Goal: Book appointment/travel/reservation

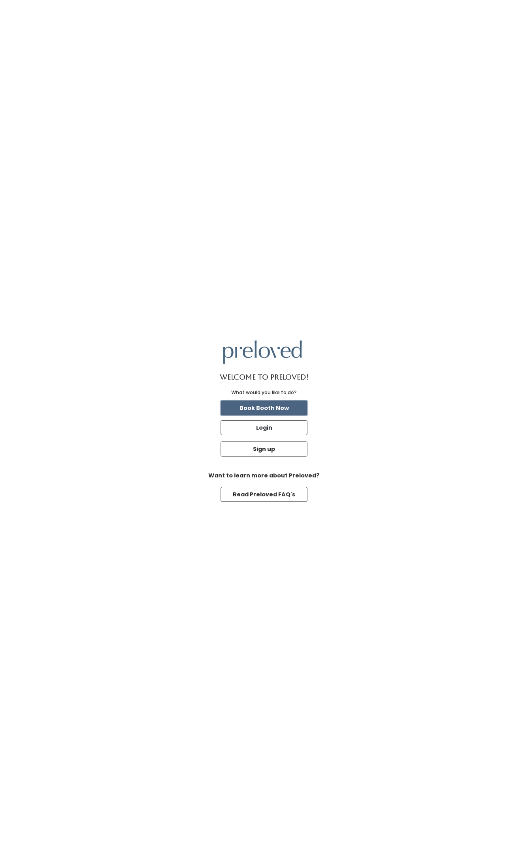
click at [276, 403] on button "Book Booth Now" at bounding box center [263, 407] width 87 height 15
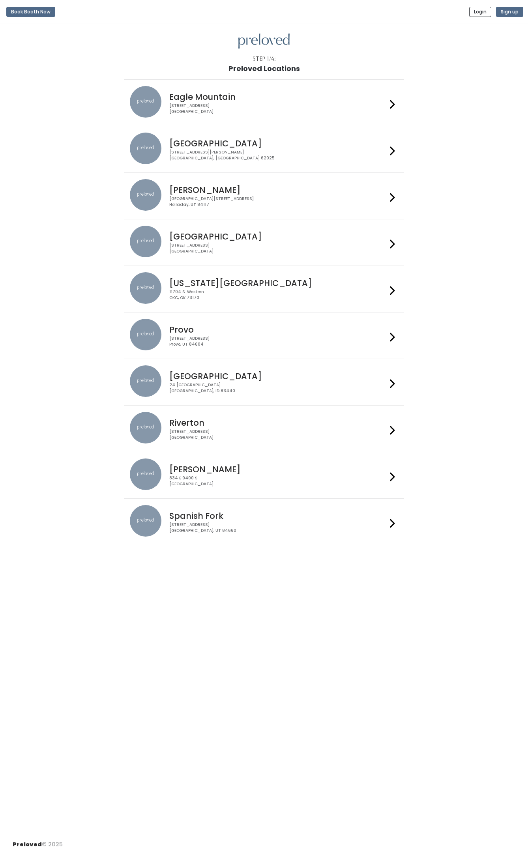
click at [203, 334] on h4 "Provo" at bounding box center [277, 329] width 217 height 9
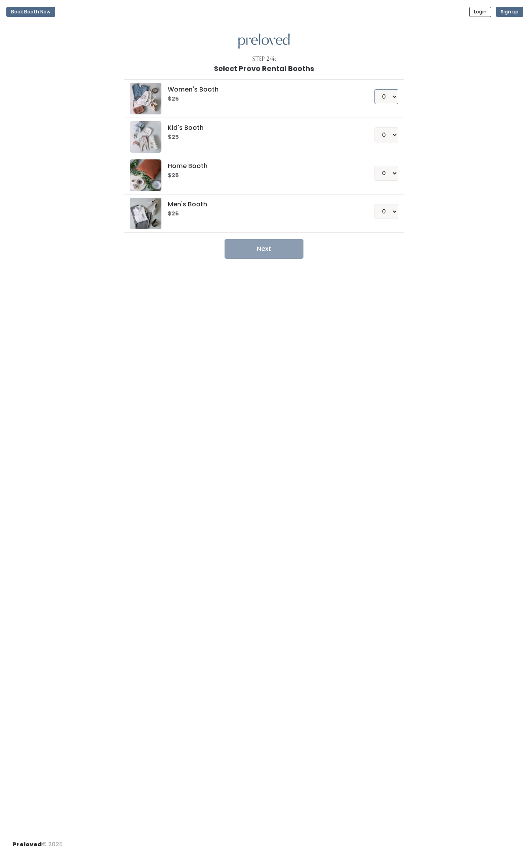
click at [390, 97] on select "0 1 2 3 4" at bounding box center [386, 96] width 24 height 15
click at [377, 101] on select "0 1 2 3 4" at bounding box center [386, 96] width 24 height 15
select select "4"
click at [374, 90] on select "0 1 2 3 4" at bounding box center [386, 96] width 24 height 15
click at [274, 251] on button "Next" at bounding box center [263, 249] width 79 height 20
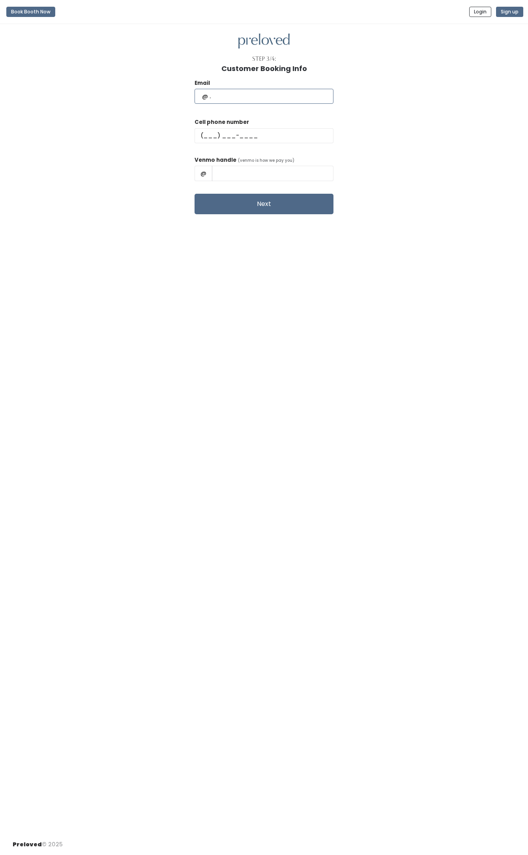
click at [242, 95] on input "text" at bounding box center [263, 96] width 139 height 15
type input "[EMAIL_ADDRESS][DOMAIN_NAME]"
type input "[PHONE_NUMBER]"
type input "dannyj"
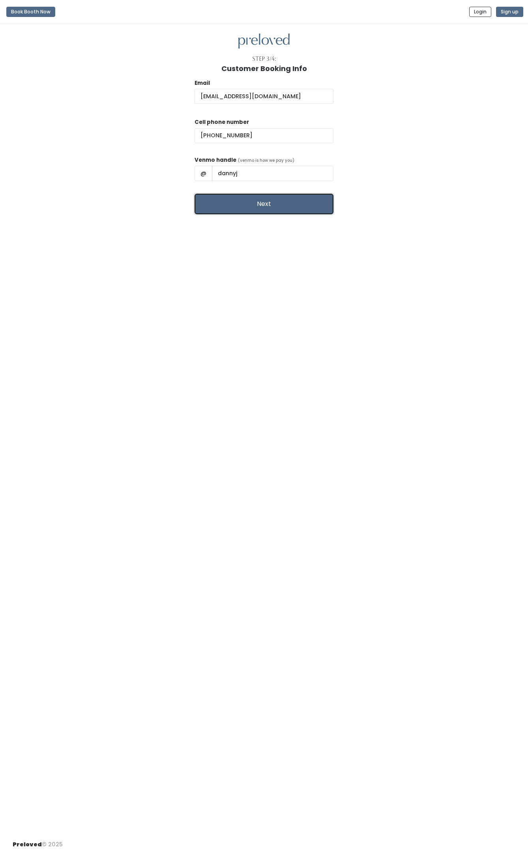
click at [236, 210] on button "Next" at bounding box center [263, 204] width 139 height 21
click at [253, 203] on button "Next" at bounding box center [263, 204] width 139 height 21
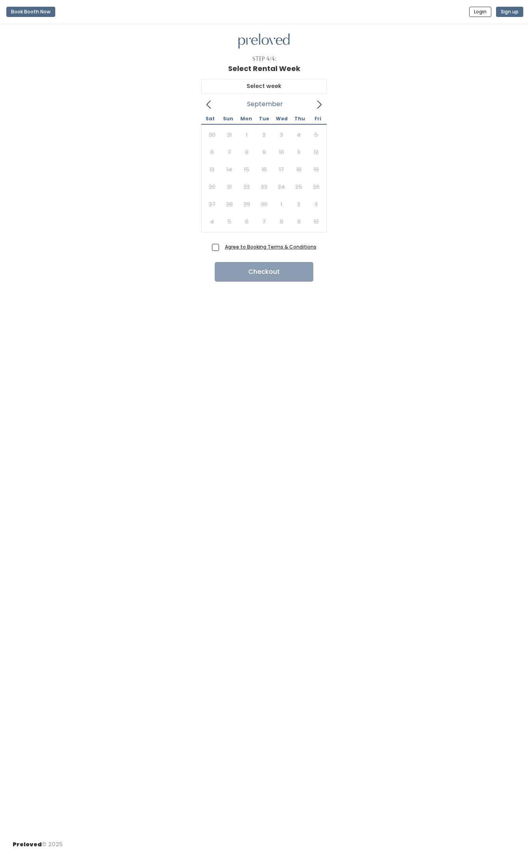
click at [350, 333] on div "Step 4/4: Select Rental Week [DATE] Sat Sun Mon Tue Wed Thu Fri 30 31 1 2 3 4 5…" at bounding box center [264, 429] width 528 height 810
click at [139, 373] on div "Step 4/4: Select Rental Week [DATE] Sat Sun Mon Tue Wed Thu Fri 30 31 1 2 3 4 5…" at bounding box center [264, 429] width 528 height 810
click at [259, 199] on div "30 31 1 2 3 4 5 6 7 8 9 10 11 12 13 14 15 16 17 18 19 20 21 22 23 24 25 26 27 2…" at bounding box center [263, 178] width 121 height 104
click at [307, 88] on input "text" at bounding box center [263, 86] width 125 height 15
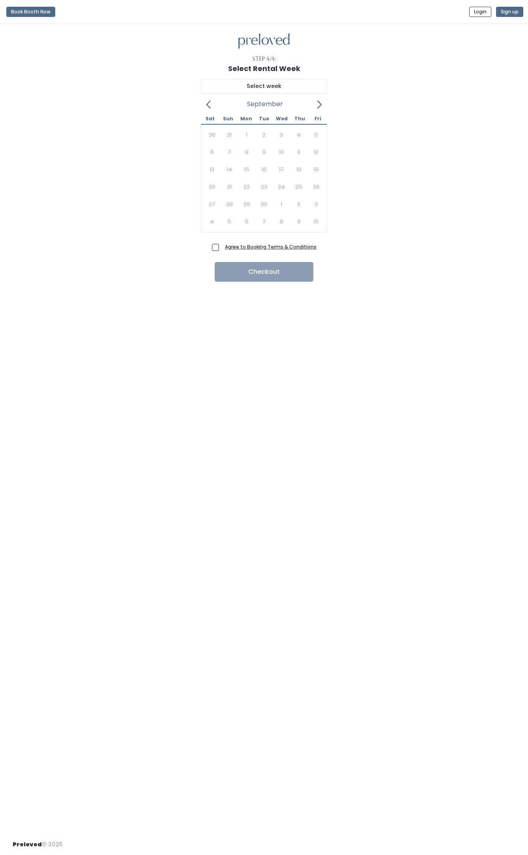
click at [427, 87] on div "[DATE] Sat Sun Mon Tue Wed Thu Fri 30 31 1 2 3 4 5 6 7 8 9 10 11 12 13 14 15 16…" at bounding box center [264, 157] width 502 height 168
click at [82, 226] on div "September 2025 Sat Sun Mon Tue Wed Thu Fri 30 31 1 2 3 4 5 6 7 8 9 10 11 12 13 …" at bounding box center [264, 157] width 502 height 168
click at [22, 12] on button "Book Booth Now" at bounding box center [30, 12] width 49 height 10
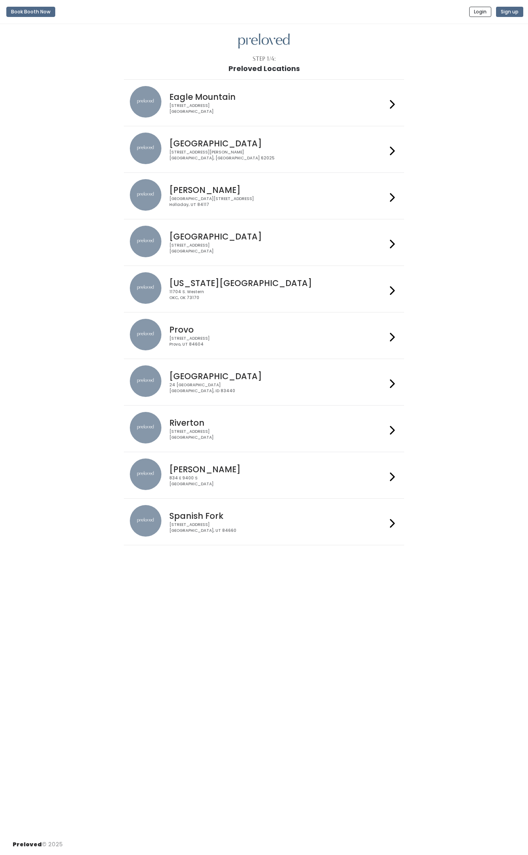
click at [194, 339] on div "[STREET_ADDRESS]" at bounding box center [277, 341] width 217 height 11
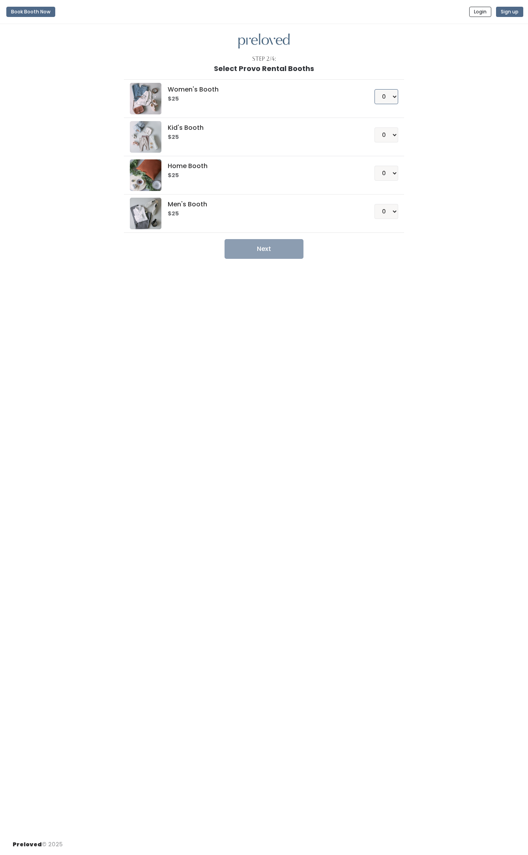
click at [383, 101] on select "0 1 2 3 4" at bounding box center [386, 96] width 24 height 15
select select "4"
click at [374, 90] on select "0 1 2 3 4" at bounding box center [386, 96] width 24 height 15
click at [265, 251] on button "Next" at bounding box center [263, 249] width 79 height 20
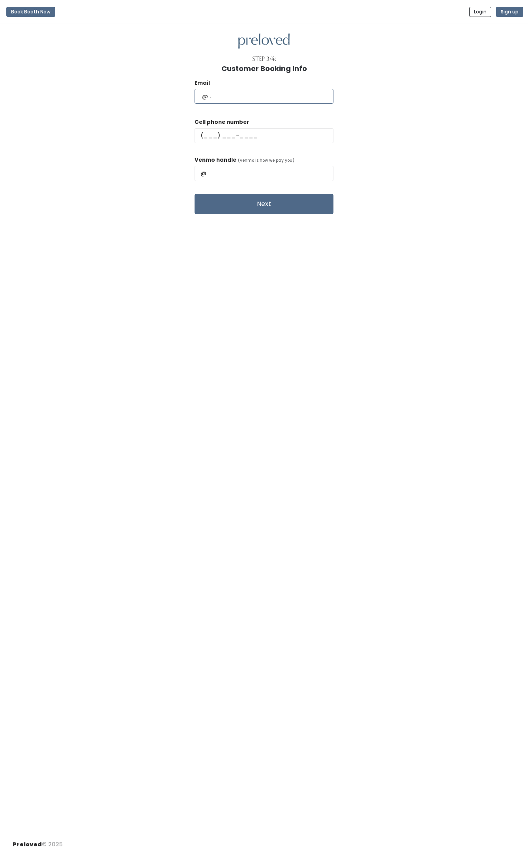
click at [252, 94] on input "text" at bounding box center [263, 96] width 139 height 15
click at [158, 118] on div "Email Cell phone number Venmo handle (venmo is how we pay you) @ Next" at bounding box center [264, 144] width 502 height 142
click at [254, 99] on input "text" at bounding box center [263, 96] width 139 height 15
type input "KellyChanJones@gmail.com"
type input "(385) 492-8865"
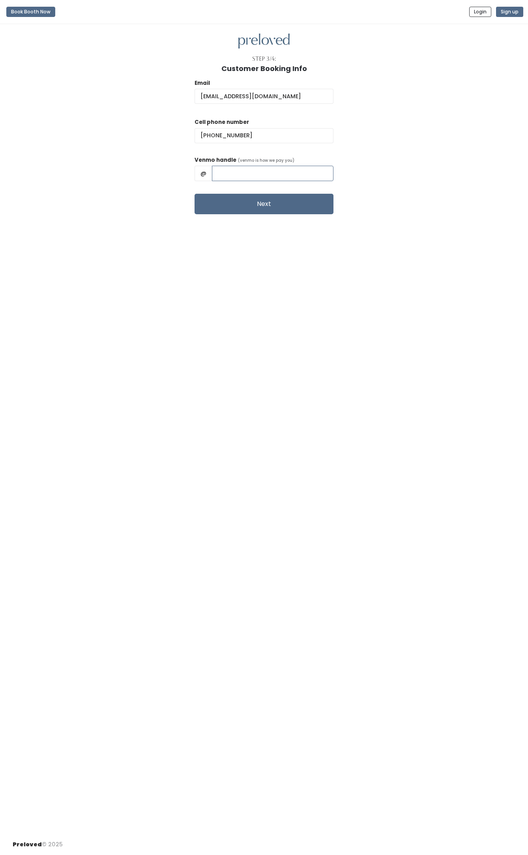
type input "Kelly Lee"
click at [259, 203] on button "Next" at bounding box center [263, 204] width 139 height 21
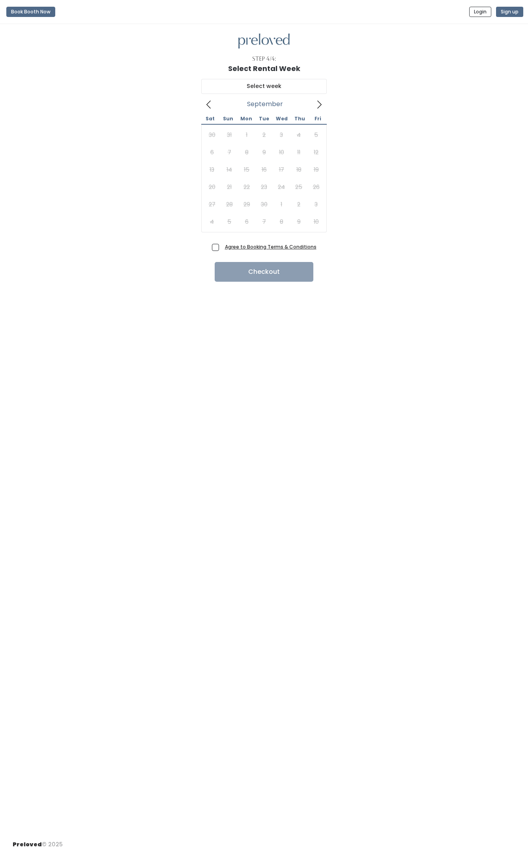
click at [292, 376] on div "Step 4/4: Select Rental Week [DATE] Sat Sun Mon Tue Wed Thu Fri 30 31 1 2 3 4 5…" at bounding box center [264, 429] width 528 height 810
